Goal: Information Seeking & Learning: Learn about a topic

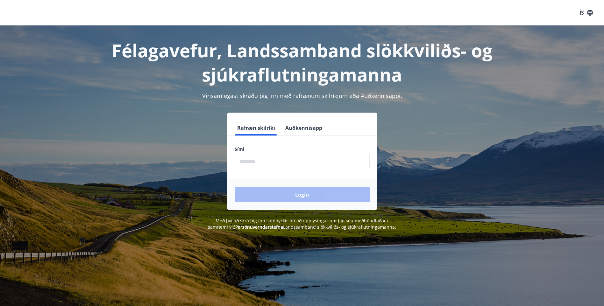
click at [265, 164] on input "phone" at bounding box center [302, 162] width 135 height 16
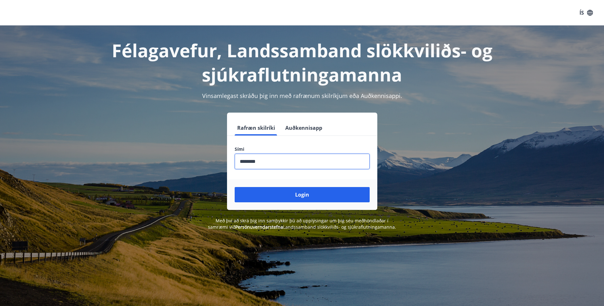
type input "********"
click at [235, 187] on button "Login" at bounding box center [302, 194] width 135 height 15
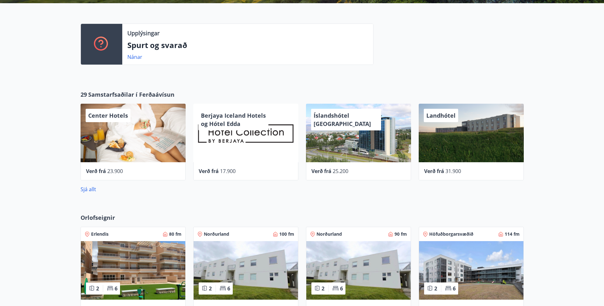
scroll to position [156, 0]
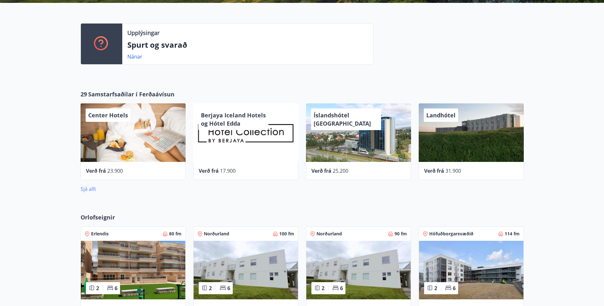
click at [86, 189] on link "Sjá allt" at bounding box center [89, 189] width 16 height 7
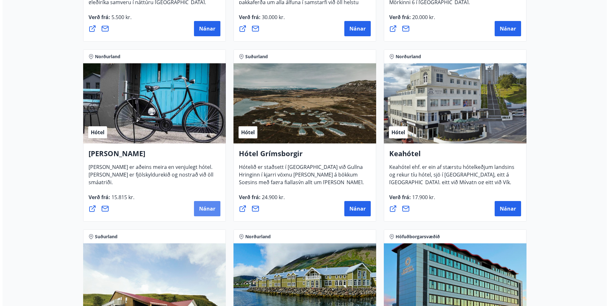
scroll to position [254, 0]
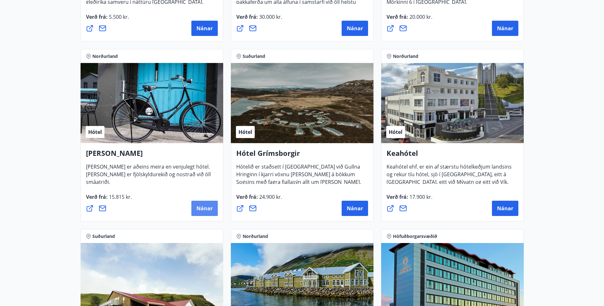
click at [206, 212] on span "Nánar" at bounding box center [204, 208] width 16 height 7
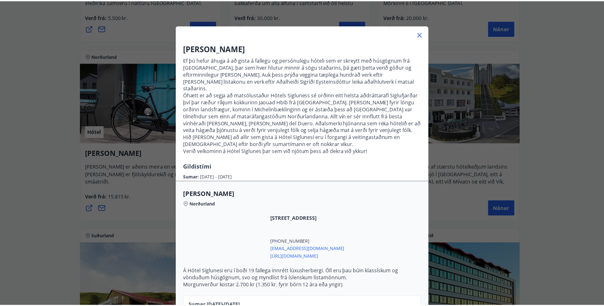
scroll to position [0, 0]
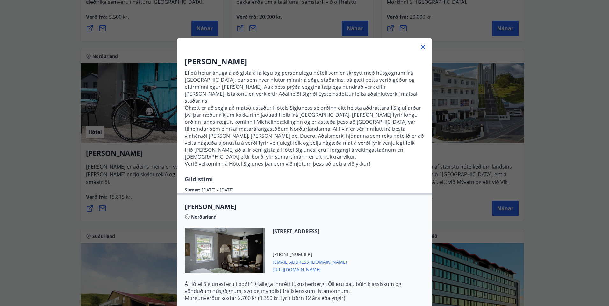
click at [421, 45] on icon at bounding box center [423, 47] width 4 height 4
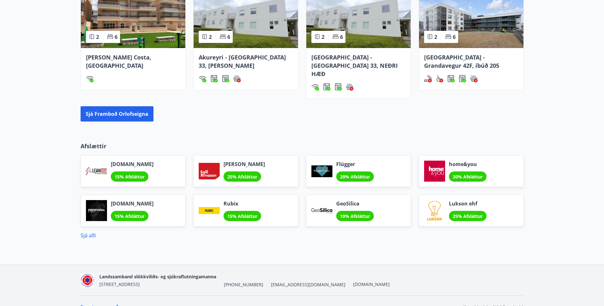
scroll to position [411, 0]
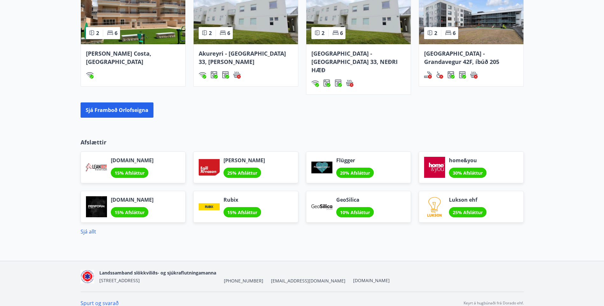
click at [89, 228] on link "Sjá allt" at bounding box center [89, 231] width 16 height 7
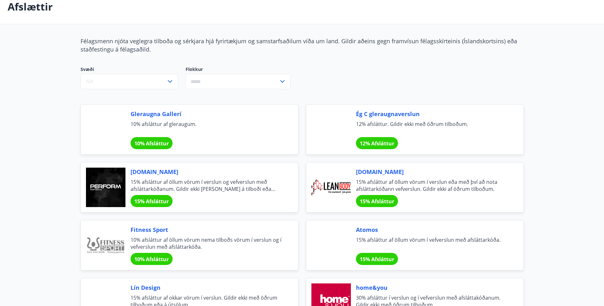
scroll to position [36, 0]
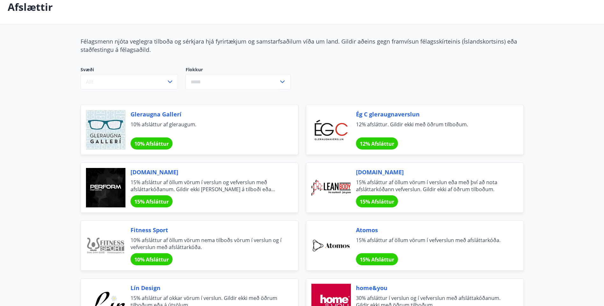
click at [157, 139] on div "10% Afsláttur" at bounding box center [152, 144] width 42 height 12
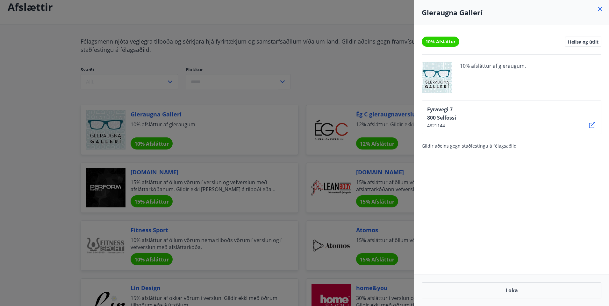
click at [340, 86] on div at bounding box center [304, 153] width 609 height 306
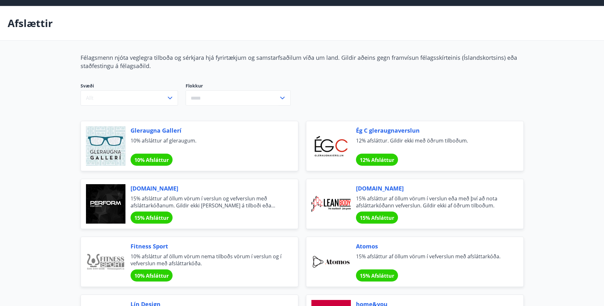
scroll to position [0, 0]
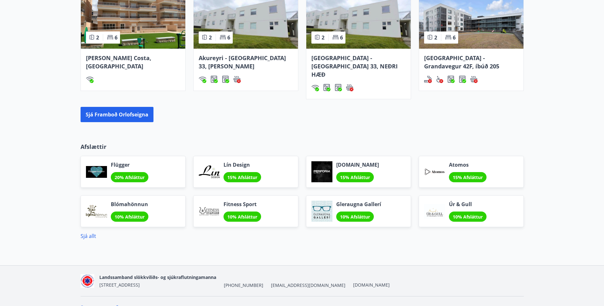
scroll to position [277, 0]
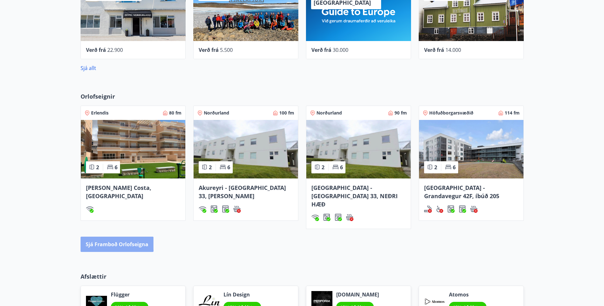
click at [103, 237] on button "Sjá framboð orlofseigna" at bounding box center [117, 244] width 73 height 15
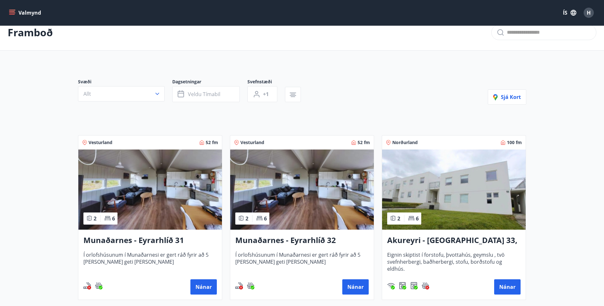
scroll to position [10, 0]
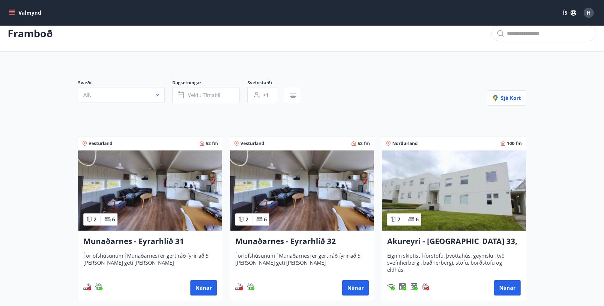
click at [145, 186] on img at bounding box center [150, 191] width 144 height 80
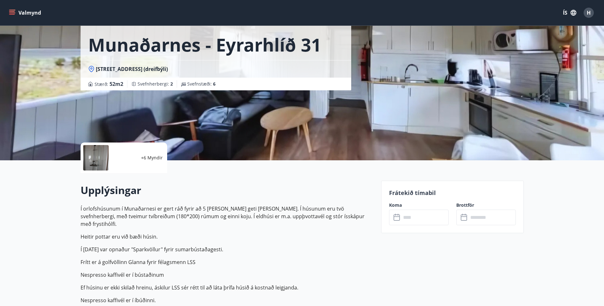
click at [126, 164] on div at bounding box center [123, 157] width 25 height 25
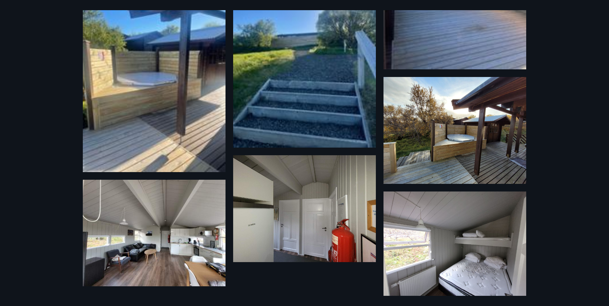
scroll to position [382, 0]
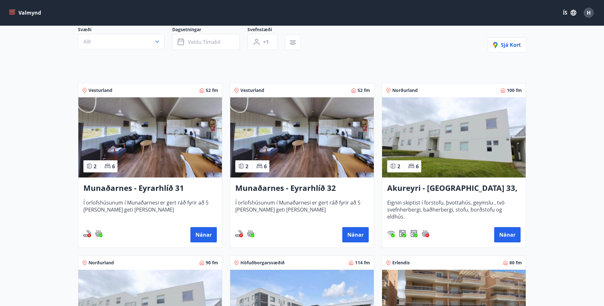
scroll to position [63, 0]
click at [395, 123] on img at bounding box center [454, 137] width 144 height 80
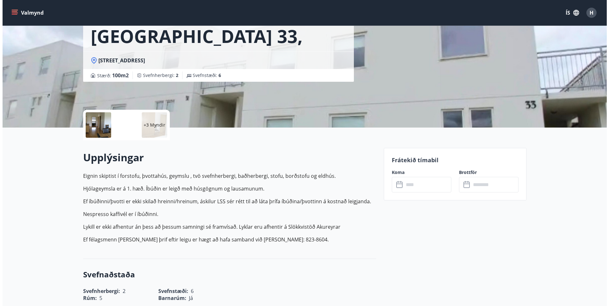
scroll to position [64, 0]
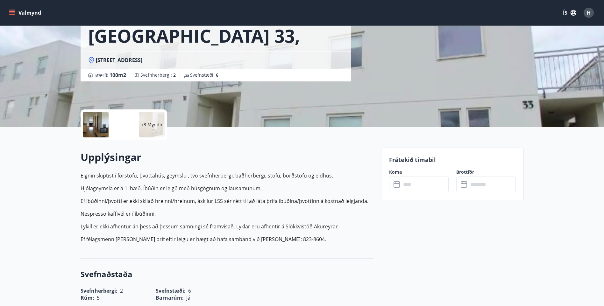
click at [154, 124] on p "+3 Myndir" at bounding box center [152, 125] width 22 height 6
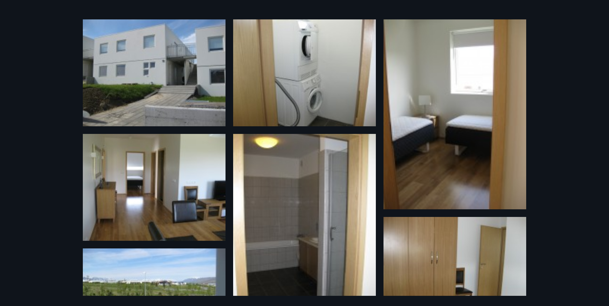
scroll to position [0, 0]
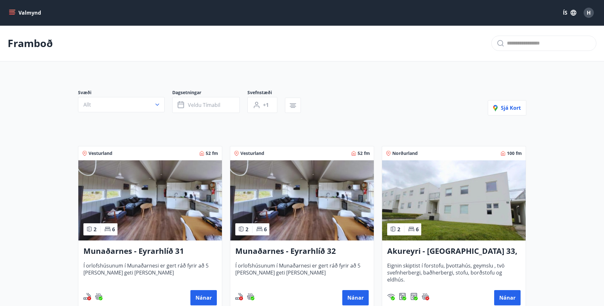
click at [13, 15] on icon "menu" at bounding box center [12, 13] width 6 height 6
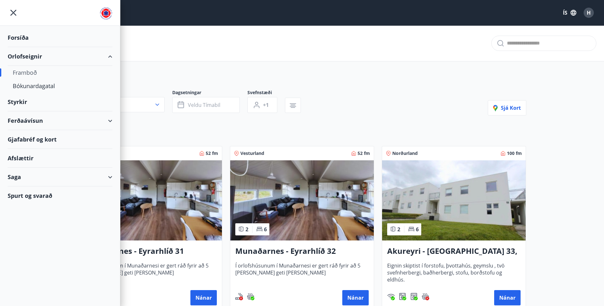
click at [17, 47] on div "Styrkir" at bounding box center [60, 37] width 105 height 19
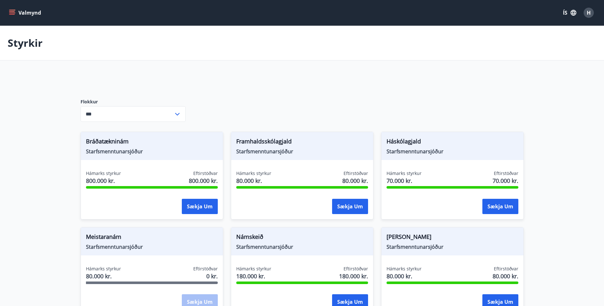
type input "***"
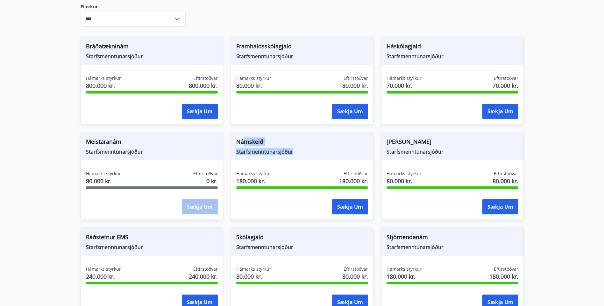
scroll to position [95, 0]
drag, startPoint x: 245, startPoint y: 146, endPoint x: 294, endPoint y: 156, distance: 49.7
click at [294, 156] on div "Námskeið Starfsmenntunarsjóður" at bounding box center [302, 147] width 142 height 28
drag, startPoint x: 294, startPoint y: 156, endPoint x: 350, endPoint y: 175, distance: 59.0
click at [350, 175] on span "Eftirstöðvar" at bounding box center [356, 174] width 25 height 6
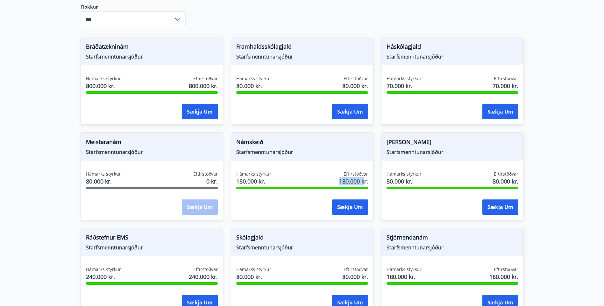
drag, startPoint x: 338, startPoint y: 183, endPoint x: 365, endPoint y: 185, distance: 26.8
click at [365, 185] on div "Hámarks styrkur 180.000 kr. Eftirstöðvar 180.000 kr." at bounding box center [302, 179] width 132 height 16
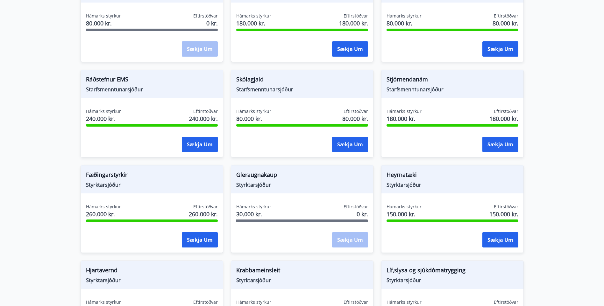
scroll to position [253, 0]
drag, startPoint x: 99, startPoint y: 120, endPoint x: 112, endPoint y: 118, distance: 13.4
click at [112, 118] on span "240.000 kr." at bounding box center [103, 118] width 35 height 8
drag, startPoint x: 112, startPoint y: 118, endPoint x: 101, endPoint y: 141, distance: 25.5
click at [101, 141] on div "Sækja um" at bounding box center [152, 145] width 132 height 16
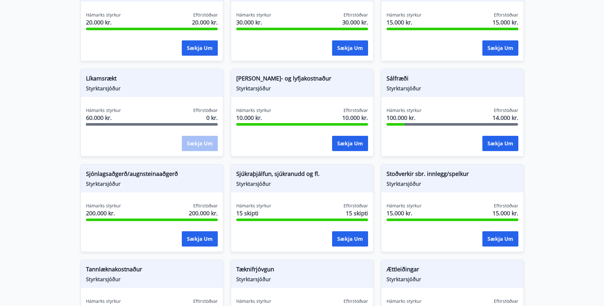
scroll to position [540, 0]
drag, startPoint x: 234, startPoint y: 174, endPoint x: 299, endPoint y: 180, distance: 65.2
click at [299, 180] on div "Sjúkraþjálfun, sjúkranudd og fl. Styrktarsjóður" at bounding box center [302, 179] width 142 height 28
click at [245, 205] on span "Hámarks styrkur" at bounding box center [253, 206] width 35 height 6
drag, startPoint x: 387, startPoint y: 78, endPoint x: 417, endPoint y: 82, distance: 30.6
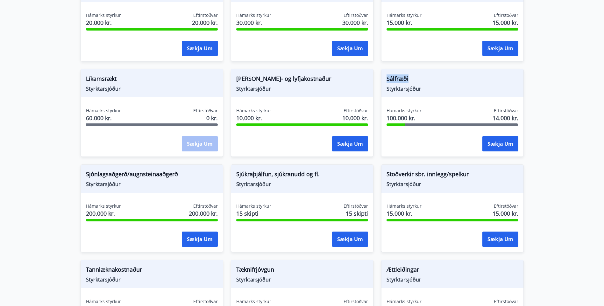
click at [417, 82] on span "Sálfræði" at bounding box center [453, 80] width 132 height 11
drag, startPoint x: 417, startPoint y: 82, endPoint x: 410, endPoint y: 93, distance: 12.7
click at [410, 93] on div "Sálfræði Styrktarsjóður" at bounding box center [452, 83] width 142 height 28
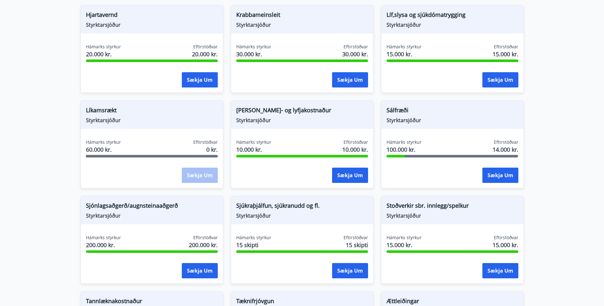
scroll to position [509, 0]
drag, startPoint x: 80, startPoint y: 152, endPoint x: 116, endPoint y: 154, distance: 36.4
click at [116, 154] on div "Líkamsrækt Styrktarsjóður Hámarks styrkur 60.000 kr. Eftirstöðvar 0 kr. Sækja um" at bounding box center [148, 141] width 150 height 96
click at [408, 73] on div "Sækja um" at bounding box center [453, 81] width 132 height 16
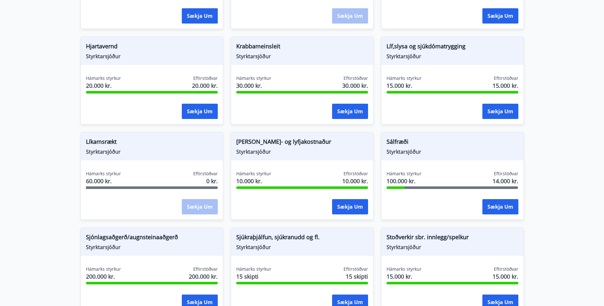
scroll to position [477, 0]
drag, startPoint x: 385, startPoint y: 47, endPoint x: 466, endPoint y: 47, distance: 80.6
click at [466, 47] on div "Líf,slysa og sjúkdómatrygging Styrktarsjóður" at bounding box center [452, 51] width 142 height 28
drag, startPoint x: 385, startPoint y: 84, endPoint x: 410, endPoint y: 82, distance: 25.5
click at [410, 82] on div "Hámarks styrkur 15.000 kr. Eftirstöðvar 15.000 kr. Sækja um" at bounding box center [452, 98] width 142 height 46
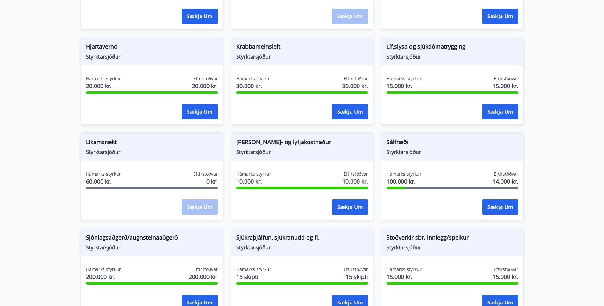
click at [577, 86] on main "Styrkir Flokkur *** ​ Bráðatækninám Starfsmenntunarsjóður Hámarks styrkur 800.0…" at bounding box center [302, 32] width 604 height 966
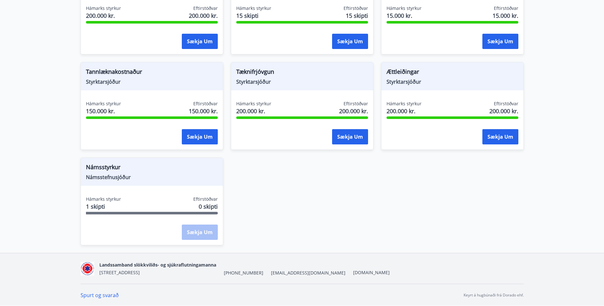
scroll to position [739, 0]
drag, startPoint x: 87, startPoint y: 167, endPoint x: 123, endPoint y: 170, distance: 36.1
click at [123, 170] on span "Námsstyrkur" at bounding box center [152, 168] width 132 height 11
click at [210, 235] on div "Sækja um" at bounding box center [200, 232] width 36 height 16
click at [96, 291] on div "Spurt og svarað [PERSON_NAME] á hugbúnaði frá Dorado ehf." at bounding box center [302, 295] width 443 height 23
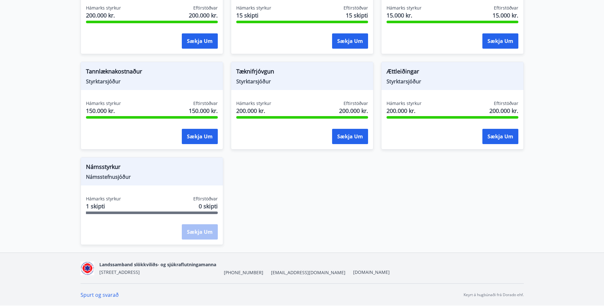
click at [97, 296] on link "Spurt og svarað" at bounding box center [100, 295] width 38 height 7
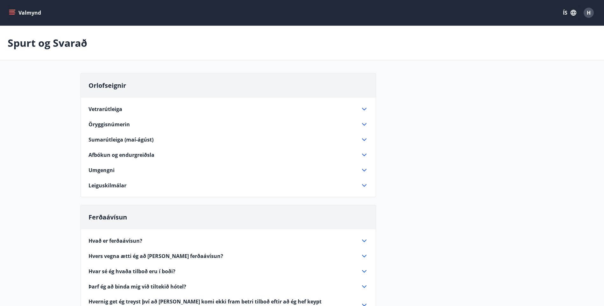
click at [16, 14] on button "Valmynd" at bounding box center [26, 12] width 36 height 11
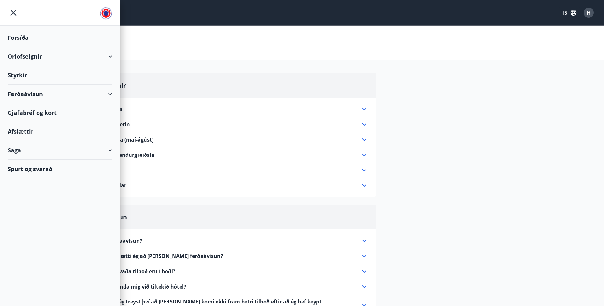
click at [112, 98] on icon at bounding box center [110, 94] width 8 height 8
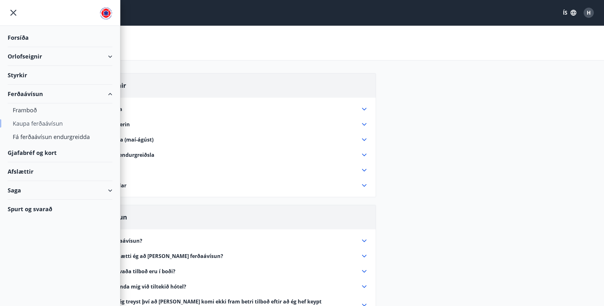
click at [28, 124] on div "Kaupa ferðaávísun" at bounding box center [60, 123] width 95 height 13
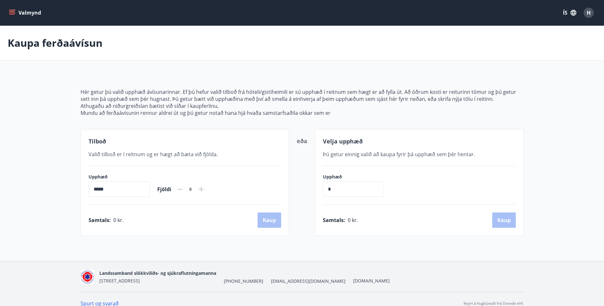
click at [14, 15] on icon "menu" at bounding box center [12, 14] width 6 height 1
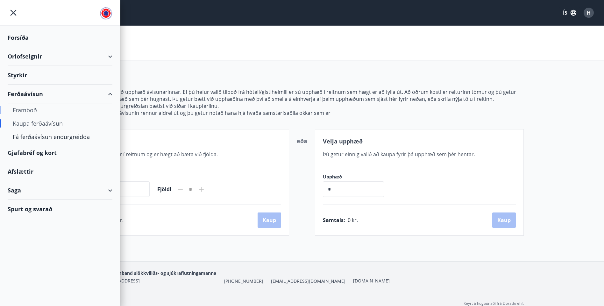
click at [24, 112] on div "Framboð" at bounding box center [60, 109] width 95 height 13
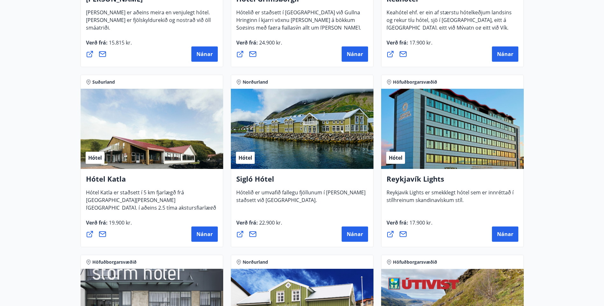
drag, startPoint x: 59, startPoint y: 174, endPoint x: 58, endPoint y: 196, distance: 22.0
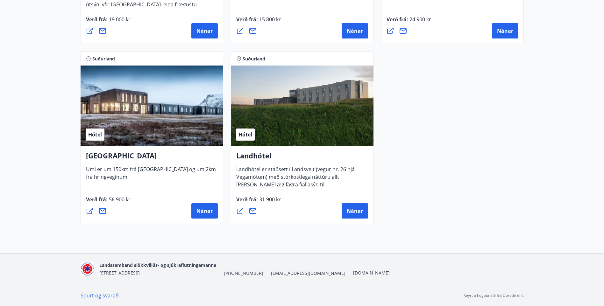
scroll to position [1694, 0]
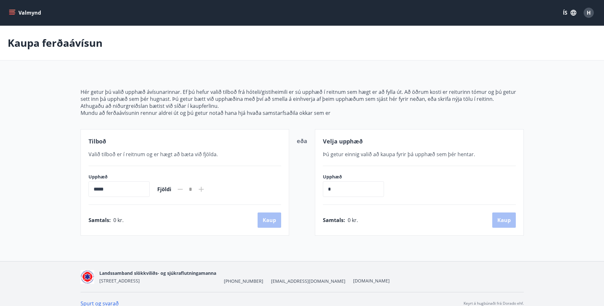
click at [19, 16] on button "Valmynd" at bounding box center [26, 12] width 36 height 11
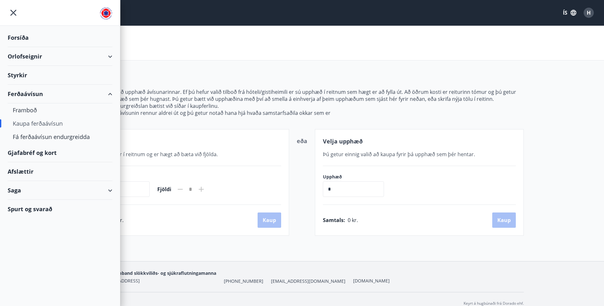
click at [15, 153] on div "Gjafabréf og kort" at bounding box center [60, 153] width 105 height 19
